Goal: Information Seeking & Learning: Learn about a topic

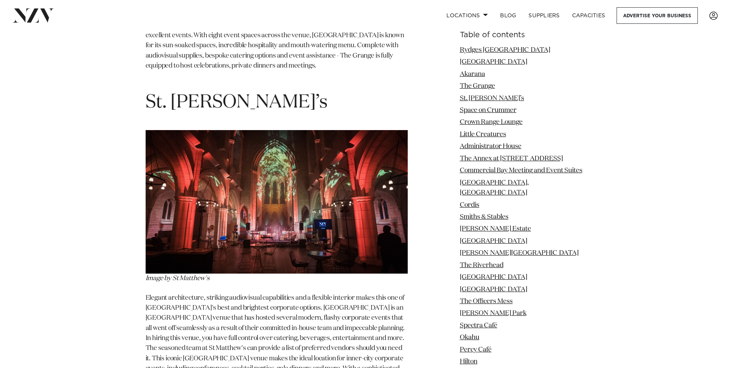
scroll to position [2185, 0]
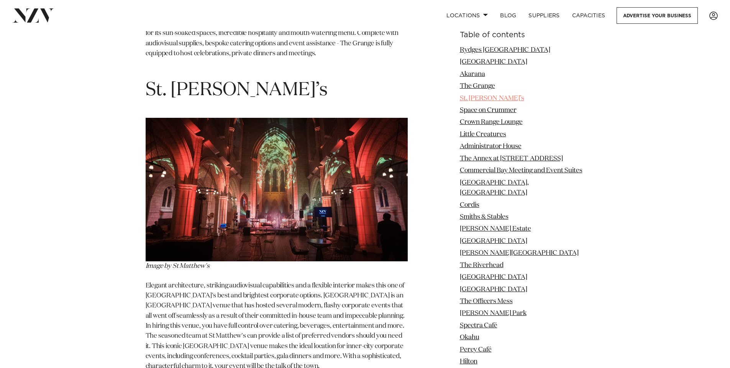
click at [477, 98] on link "St. [PERSON_NAME]’s" at bounding box center [492, 98] width 64 height 7
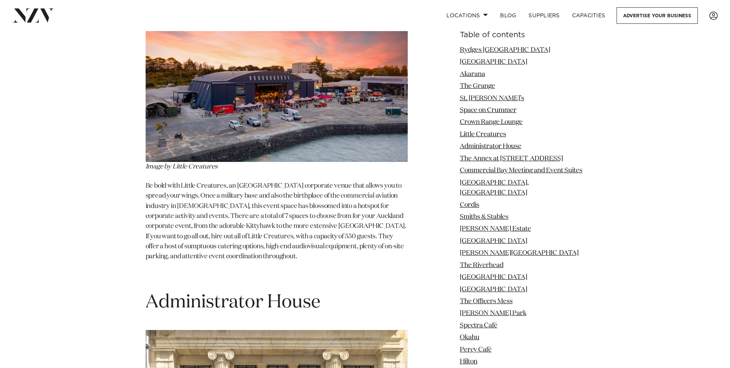
scroll to position [3182, 0]
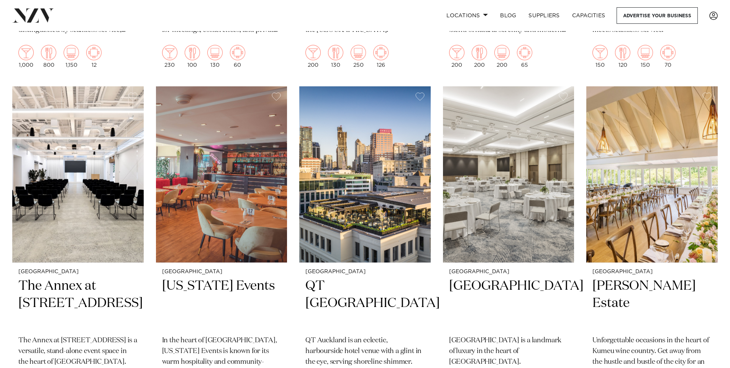
scroll to position [843, 0]
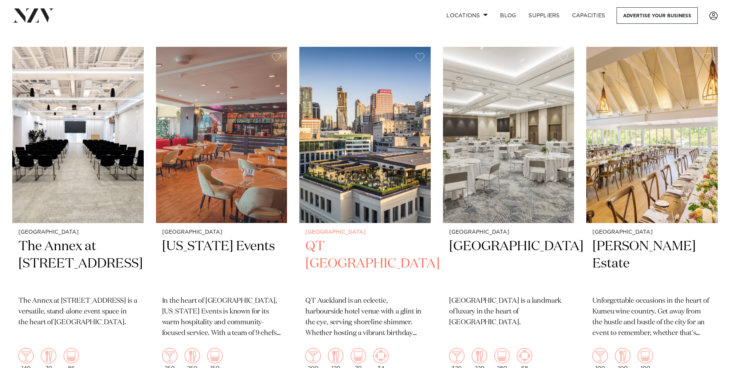
click at [357, 248] on h2 "QT Auckland" at bounding box center [365, 264] width 119 height 52
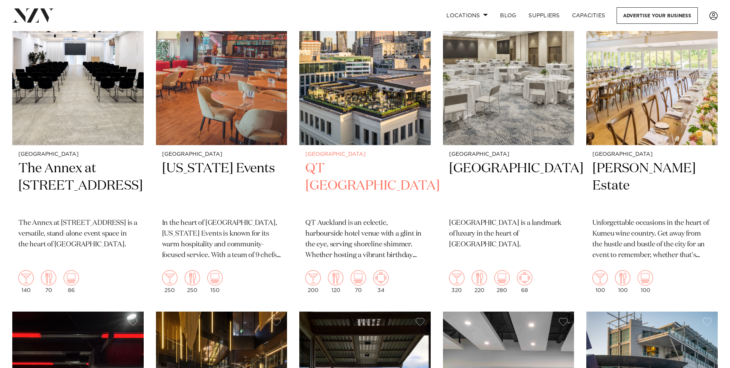
scroll to position [879, 0]
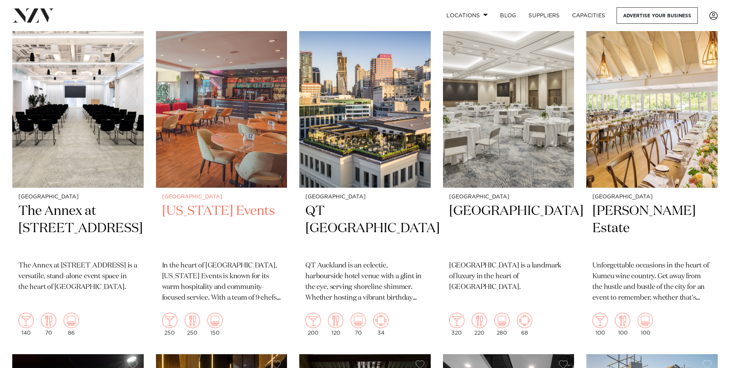
click at [200, 213] on h2 "Texas Events" at bounding box center [221, 228] width 119 height 52
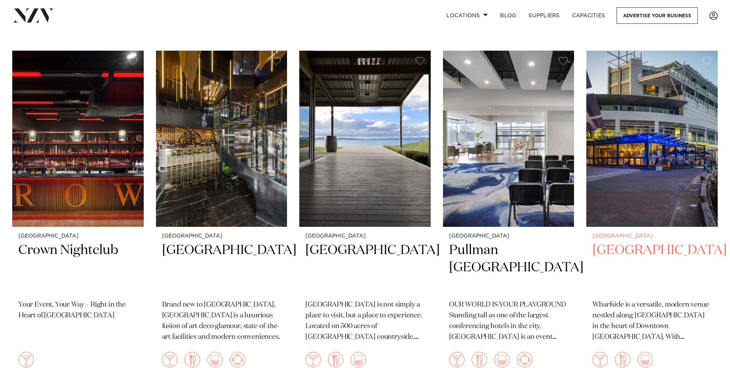
scroll to position [1182, 0]
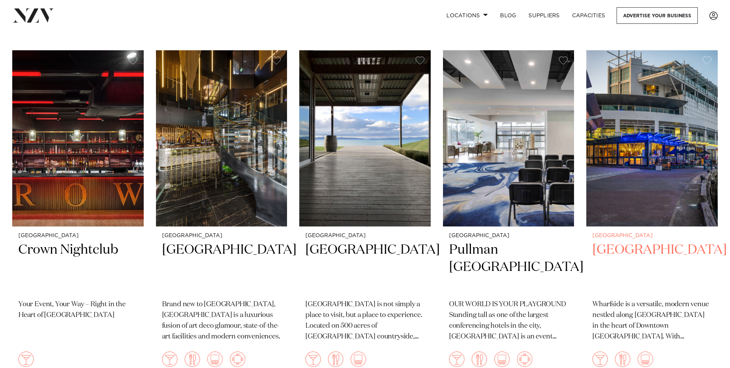
click at [621, 253] on h2 "[GEOGRAPHIC_DATA]" at bounding box center [652, 267] width 119 height 52
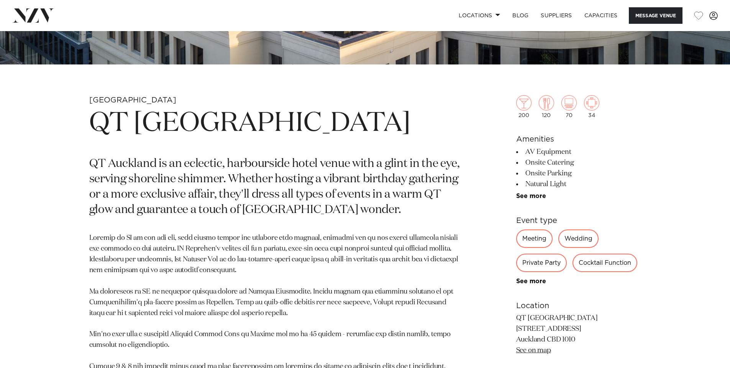
scroll to position [383, 0]
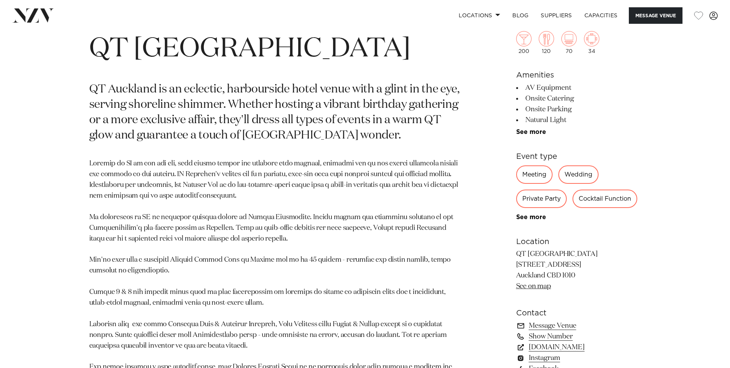
click at [542, 201] on div "Private Party" at bounding box center [541, 198] width 51 height 18
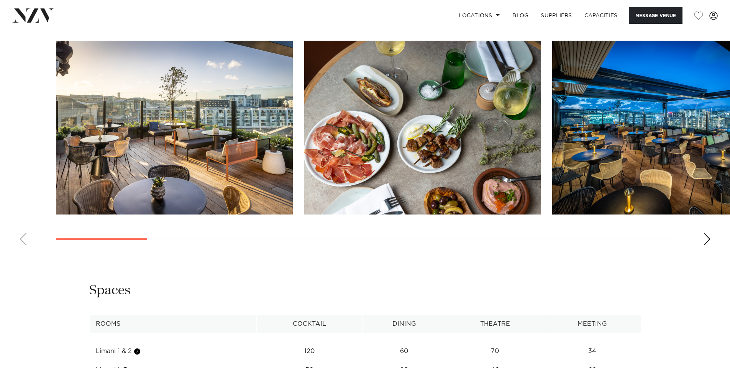
scroll to position [997, 0]
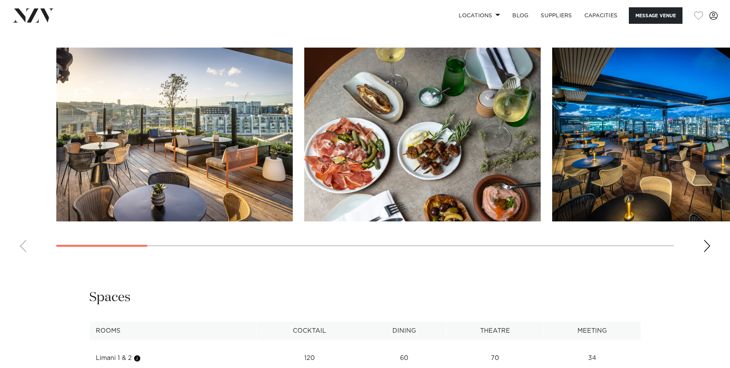
click at [708, 240] on div "Next slide" at bounding box center [707, 246] width 8 height 12
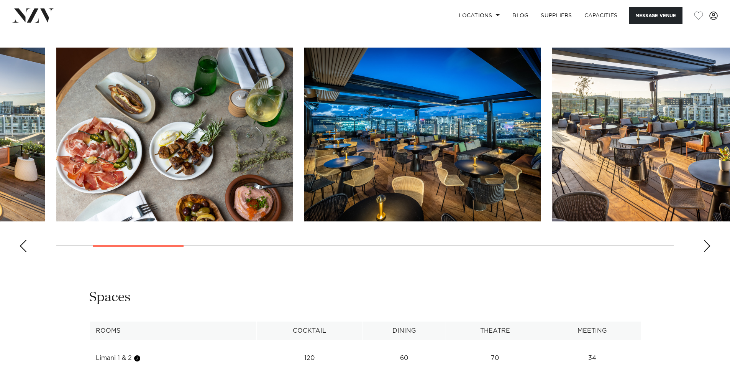
click at [708, 240] on div "Next slide" at bounding box center [707, 246] width 8 height 12
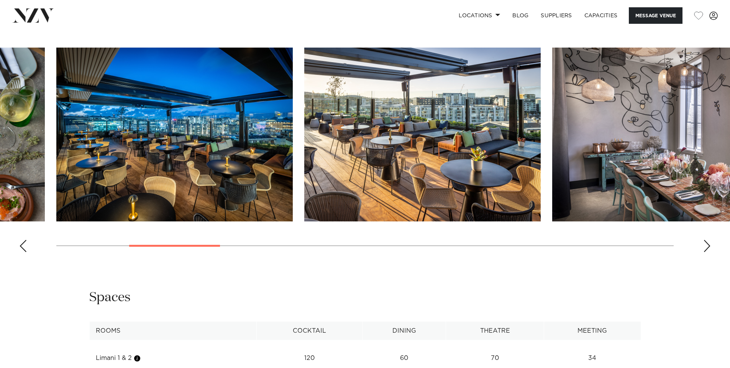
click at [708, 240] on div "Next slide" at bounding box center [707, 246] width 8 height 12
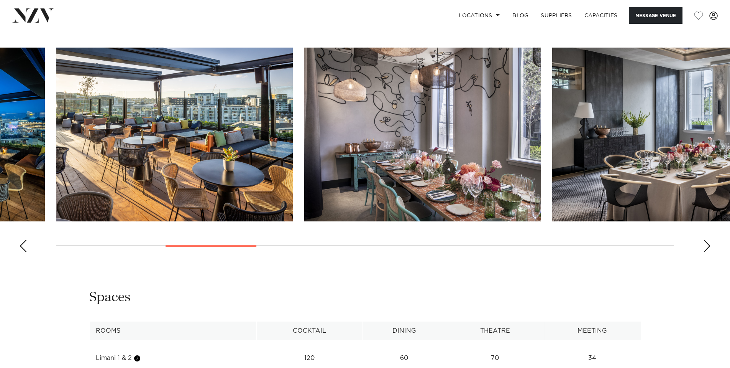
click at [708, 240] on div "Next slide" at bounding box center [707, 246] width 8 height 12
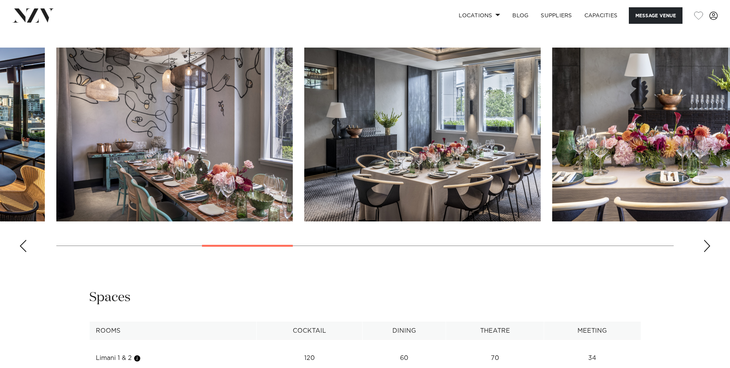
click at [708, 240] on div "Next slide" at bounding box center [707, 246] width 8 height 12
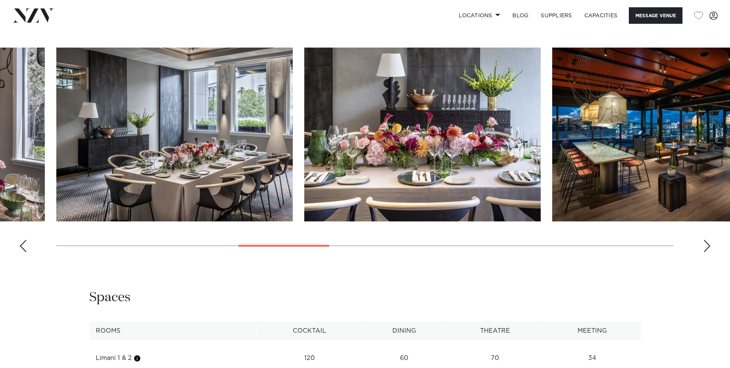
click at [708, 240] on div "Next slide" at bounding box center [707, 246] width 8 height 12
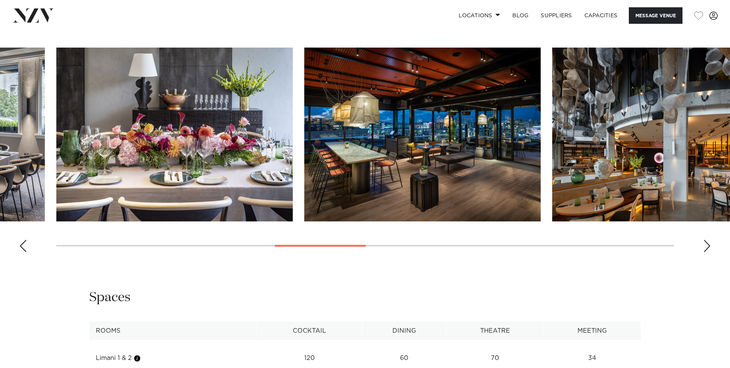
click at [708, 240] on div "Next slide" at bounding box center [707, 246] width 8 height 12
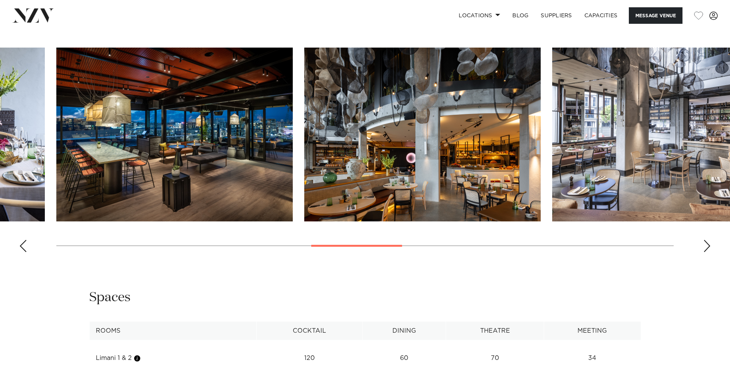
click at [708, 240] on div "Next slide" at bounding box center [707, 246] width 8 height 12
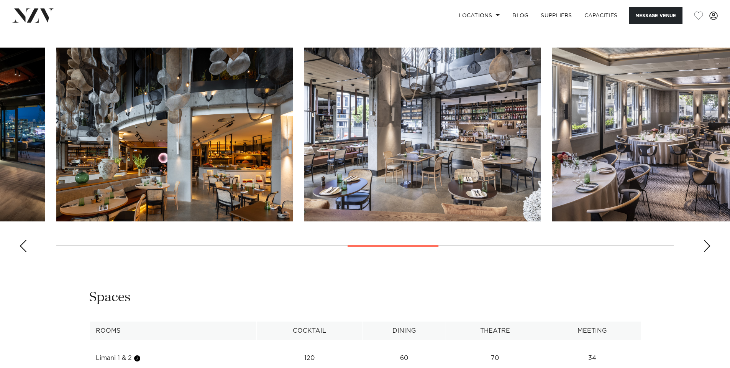
click at [708, 240] on div "Next slide" at bounding box center [707, 246] width 8 height 12
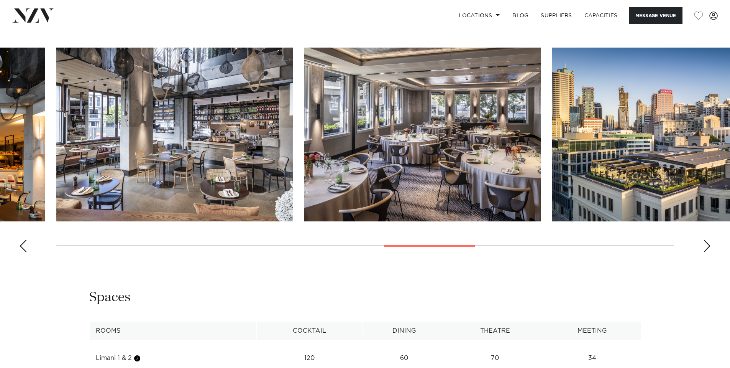
click at [708, 240] on div "Next slide" at bounding box center [707, 246] width 8 height 12
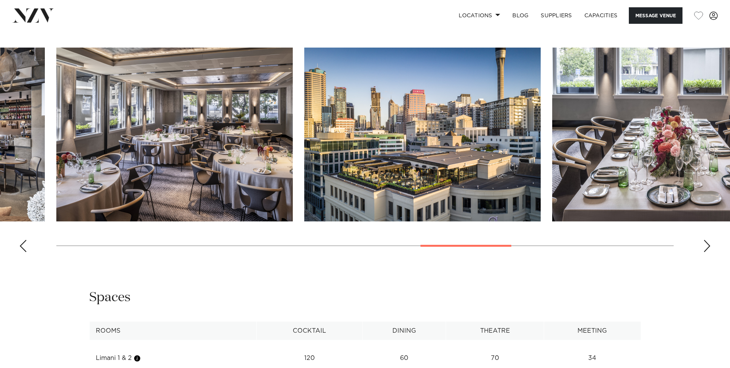
click at [708, 240] on div "Next slide" at bounding box center [707, 246] width 8 height 12
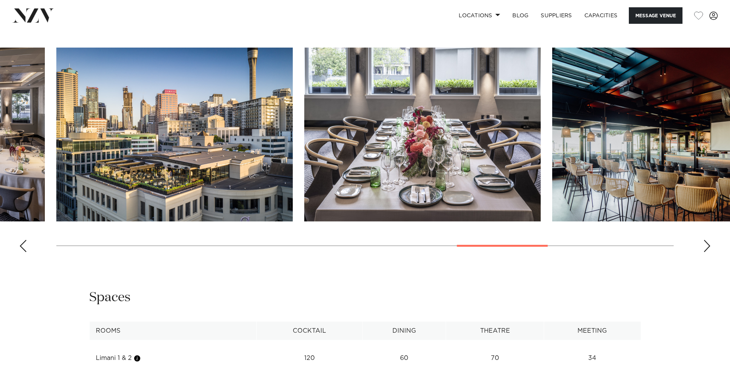
click at [708, 240] on div "Next slide" at bounding box center [707, 246] width 8 height 12
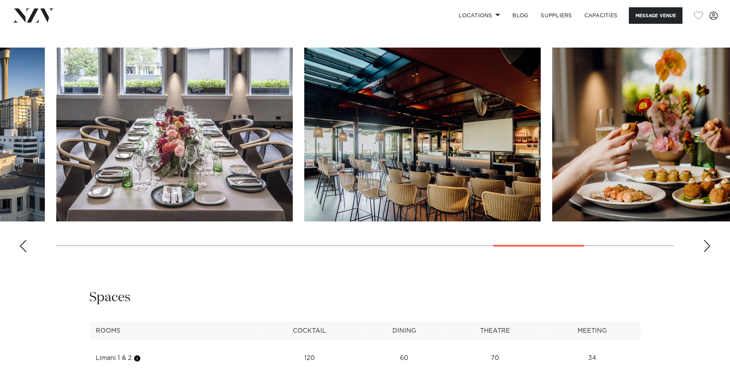
click at [708, 240] on div "Next slide" at bounding box center [707, 246] width 8 height 12
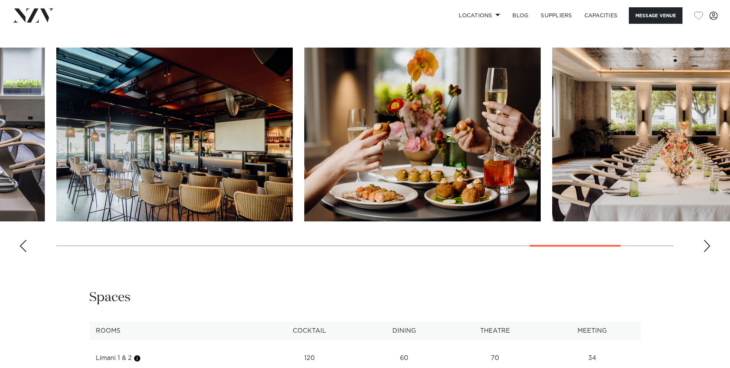
click at [708, 240] on div "Next slide" at bounding box center [707, 246] width 8 height 12
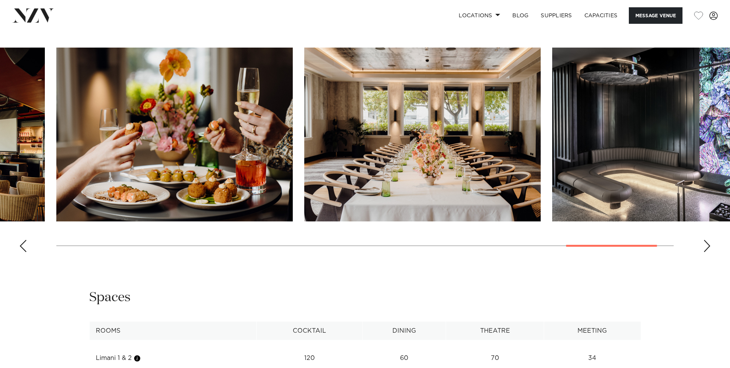
click at [708, 240] on div "Next slide" at bounding box center [707, 246] width 8 height 12
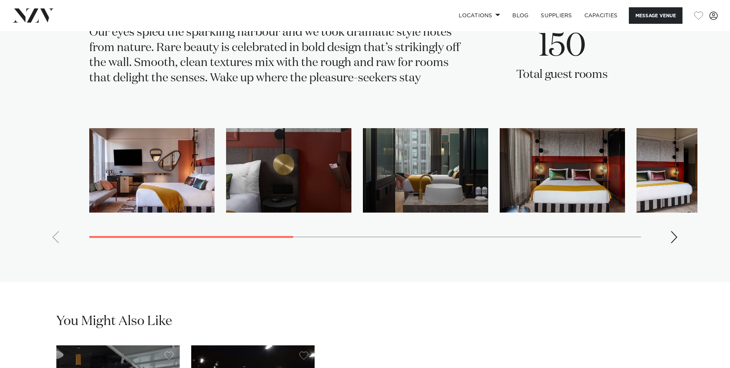
scroll to position [1879, 0]
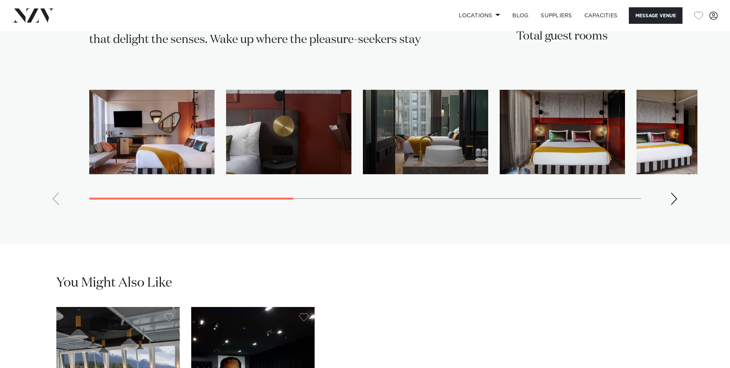
click at [676, 192] on div "Next slide" at bounding box center [675, 198] width 8 height 12
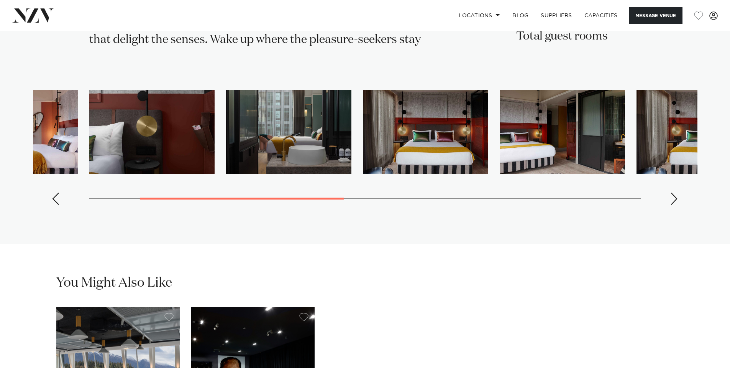
click at [676, 192] on div "Next slide" at bounding box center [675, 198] width 8 height 12
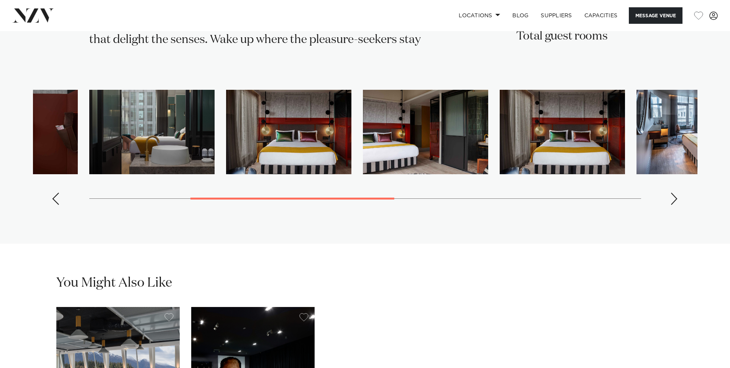
click at [676, 192] on div "Next slide" at bounding box center [675, 198] width 8 height 12
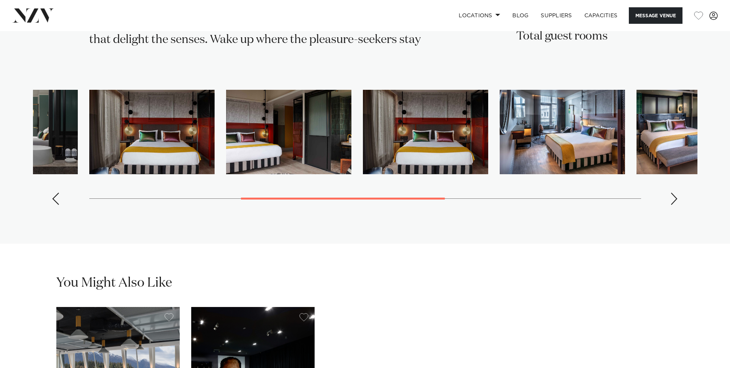
click at [676, 192] on div "Next slide" at bounding box center [675, 198] width 8 height 12
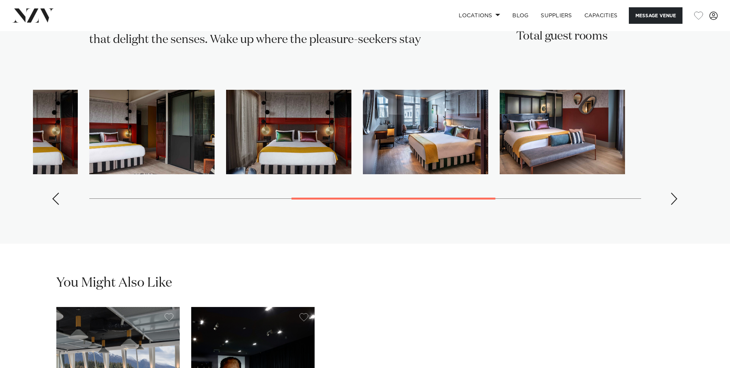
click at [676, 192] on div "Next slide" at bounding box center [675, 198] width 8 height 12
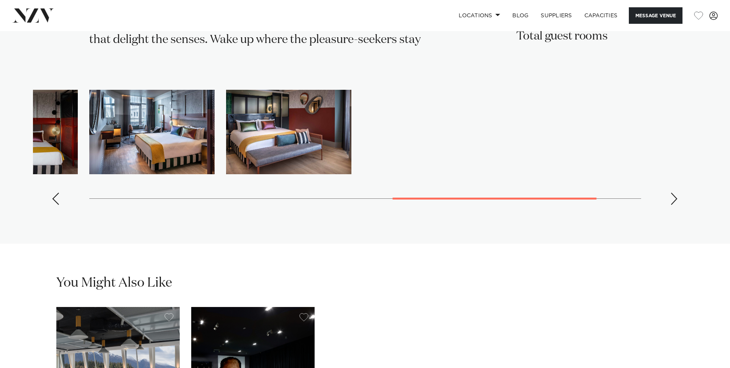
click at [676, 192] on div "Next slide" at bounding box center [675, 198] width 8 height 12
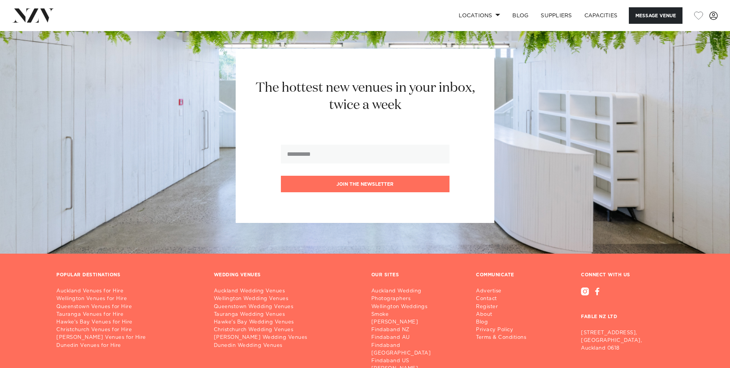
scroll to position [2623, 0]
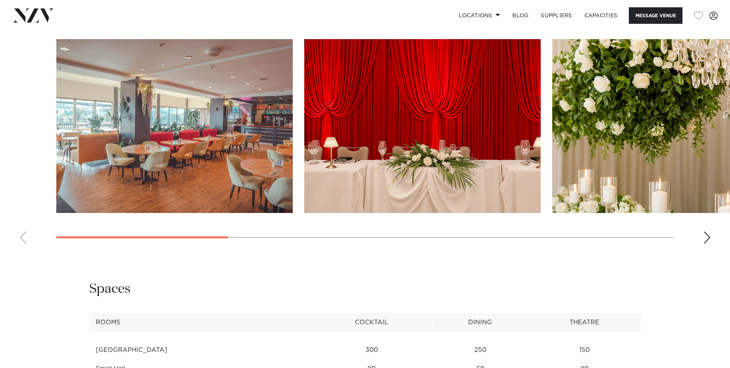
scroll to position [767, 0]
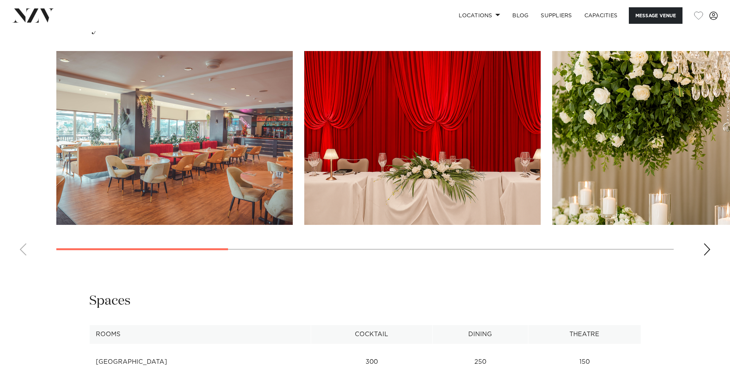
click at [705, 247] on div "Next slide" at bounding box center [707, 249] width 8 height 12
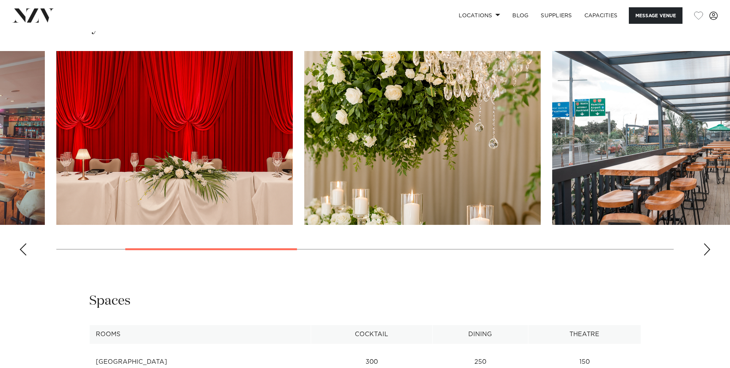
click at [705, 247] on div "Next slide" at bounding box center [707, 249] width 8 height 12
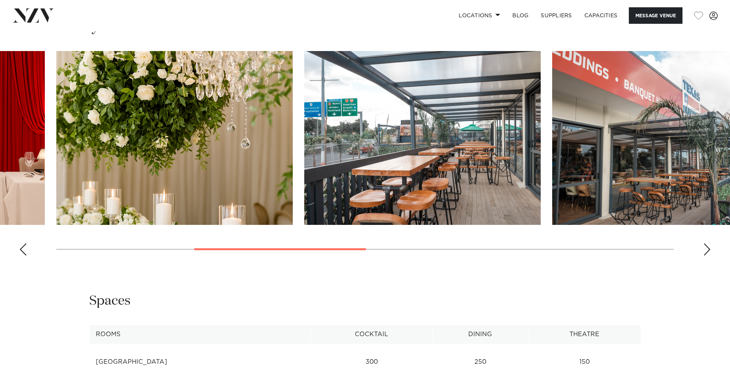
click at [705, 247] on div "Next slide" at bounding box center [707, 249] width 8 height 12
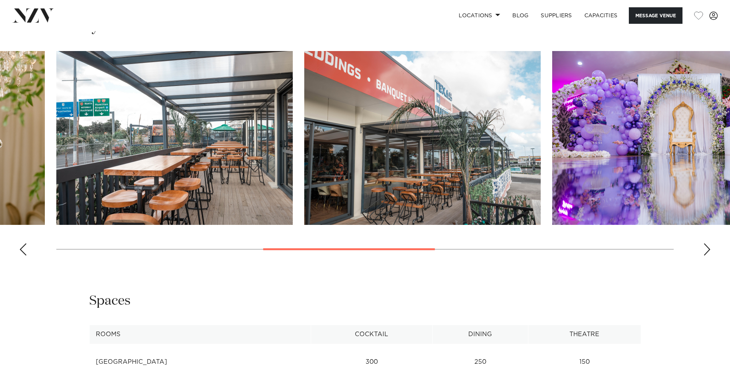
click at [705, 247] on div "Next slide" at bounding box center [707, 249] width 8 height 12
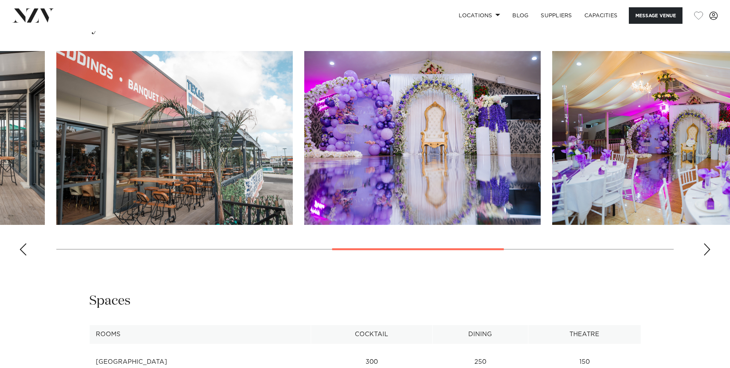
click at [705, 247] on div "Next slide" at bounding box center [707, 249] width 8 height 12
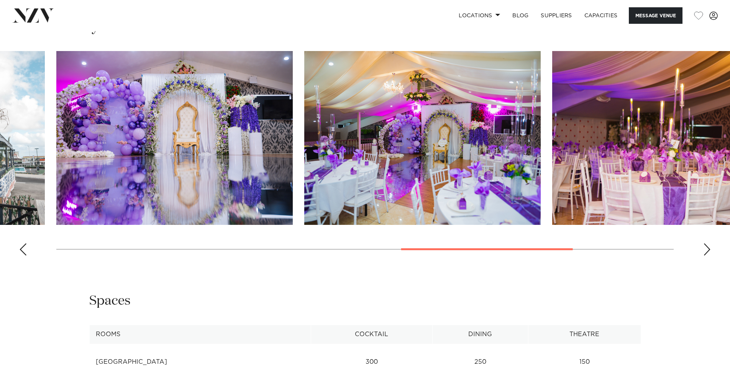
click at [705, 247] on div "Next slide" at bounding box center [707, 249] width 8 height 12
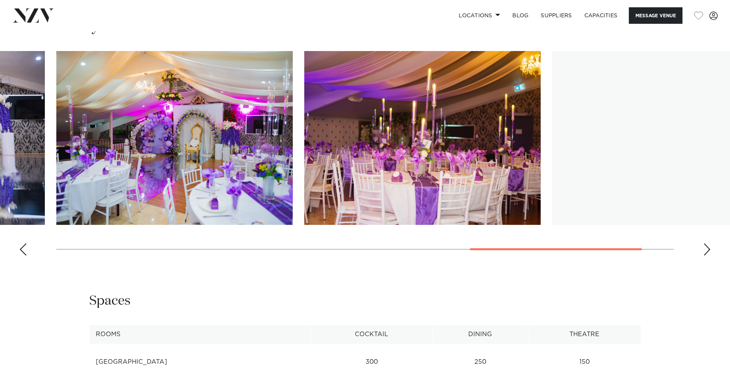
click at [705, 247] on div "Next slide" at bounding box center [707, 249] width 8 height 12
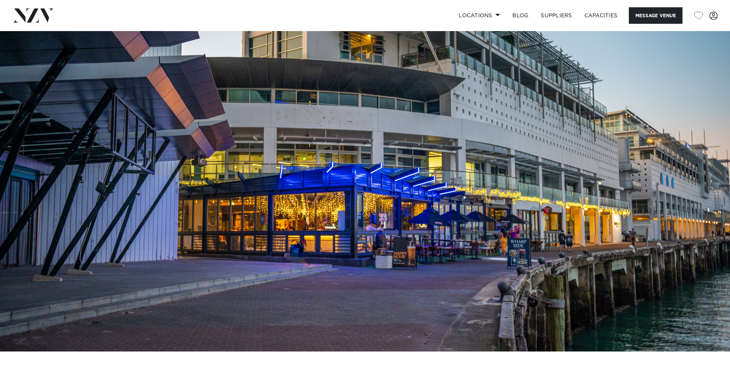
scroll to position [18, 0]
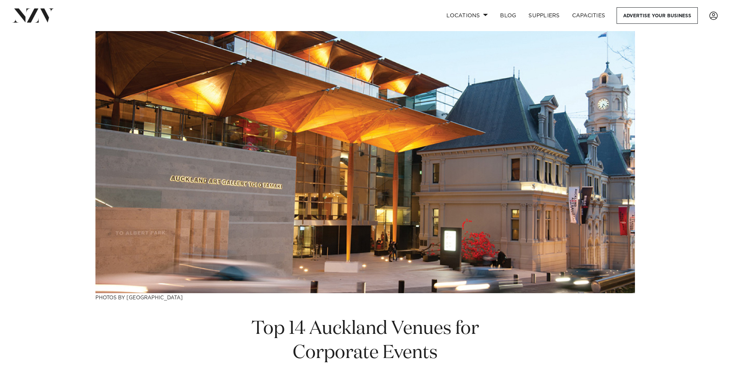
click at [519, 122] on img at bounding box center [365, 162] width 540 height 262
click at [396, 197] on img at bounding box center [365, 162] width 540 height 262
